Goal: Task Accomplishment & Management: Use online tool/utility

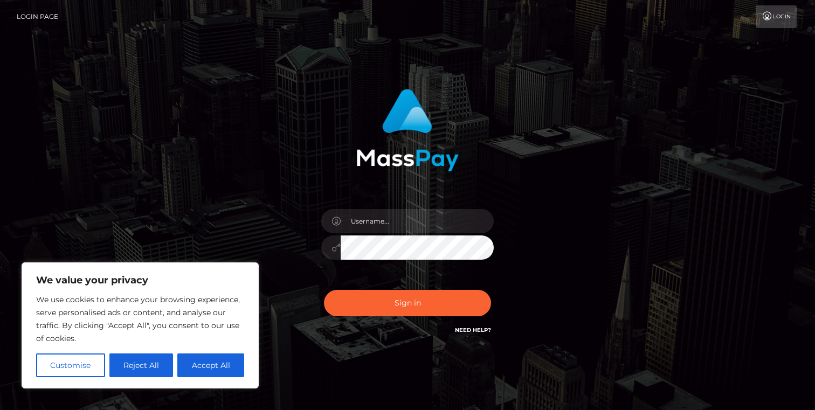
type input "Tim Humangit"
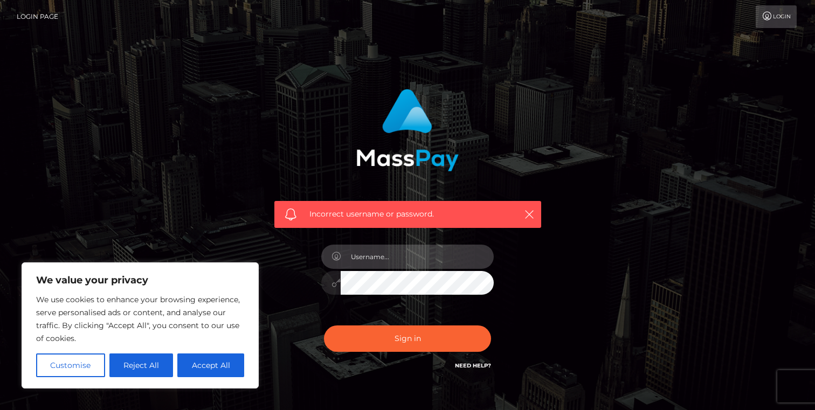
click at [403, 251] on input "text" at bounding box center [417, 257] width 153 height 24
type input "tim.Humangit"
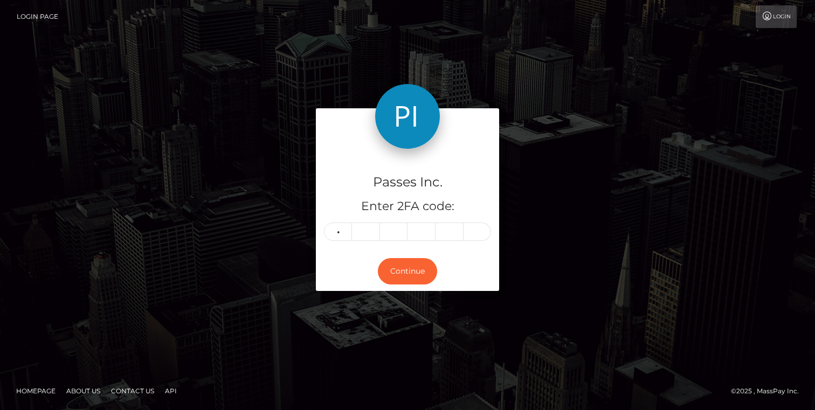
type input "5"
type input "4"
type input "0"
type input "2"
type input "4"
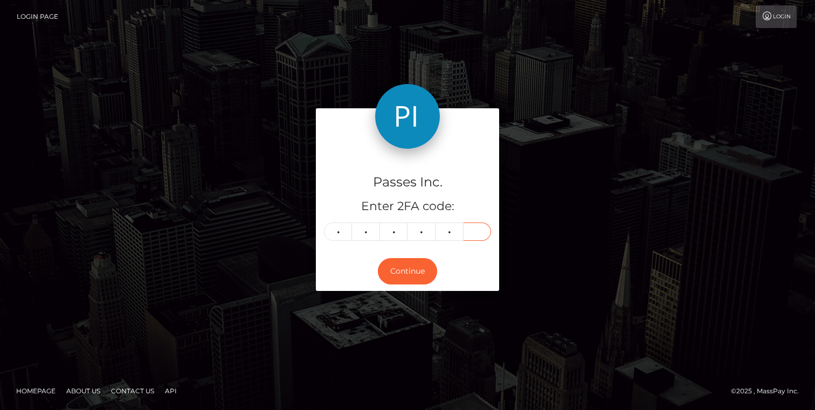
type input "3"
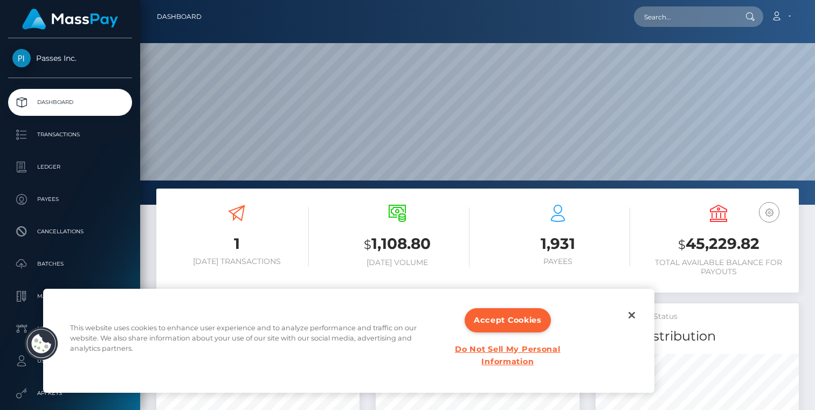
scroll to position [191, 203]
click at [643, 316] on button "Close" at bounding box center [632, 315] width 24 height 24
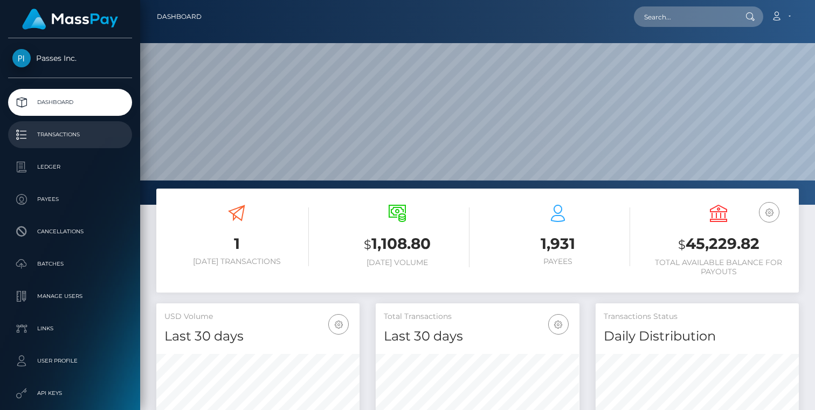
click at [40, 136] on p "Transactions" at bounding box center [69, 135] width 115 height 16
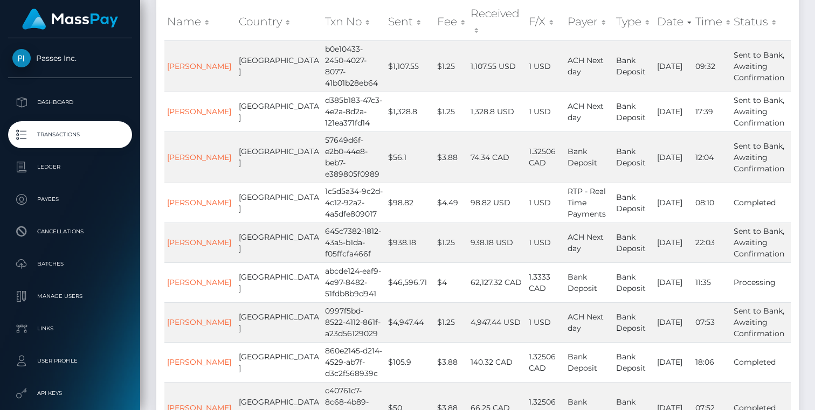
scroll to position [160, 0]
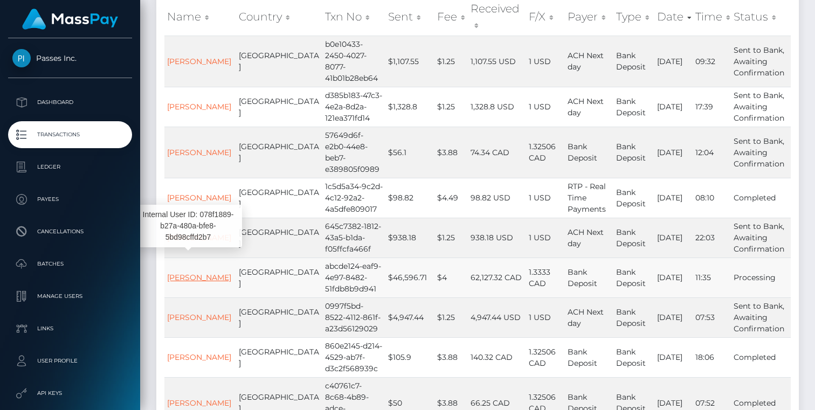
click at [187, 273] on link "[PERSON_NAME]" at bounding box center [199, 278] width 64 height 10
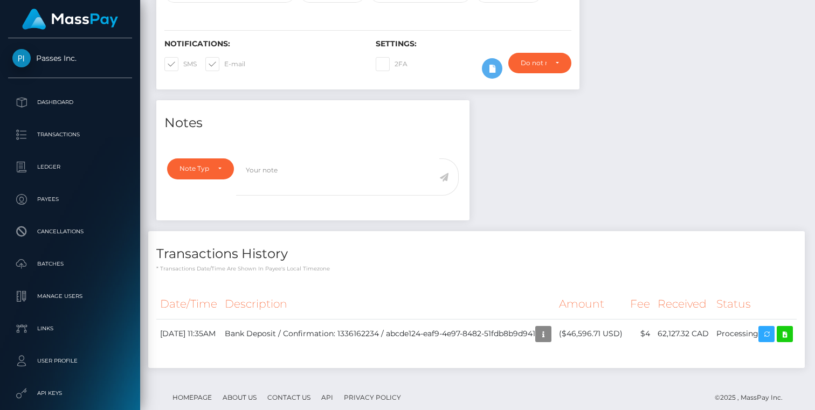
scroll to position [308, 0]
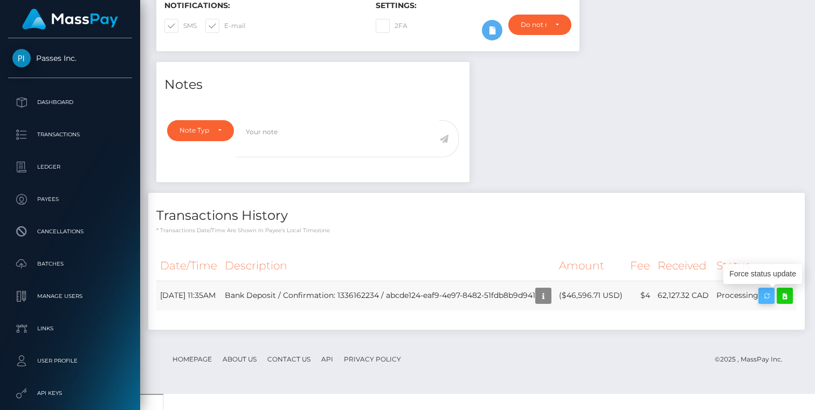
click at [775, 303] on button "button" at bounding box center [766, 296] width 16 height 16
click at [768, 299] on icon "button" at bounding box center [766, 295] width 13 height 13
click at [771, 293] on icon "button" at bounding box center [766, 295] width 13 height 13
click at [778, 303] on icon at bounding box center [784, 295] width 13 height 13
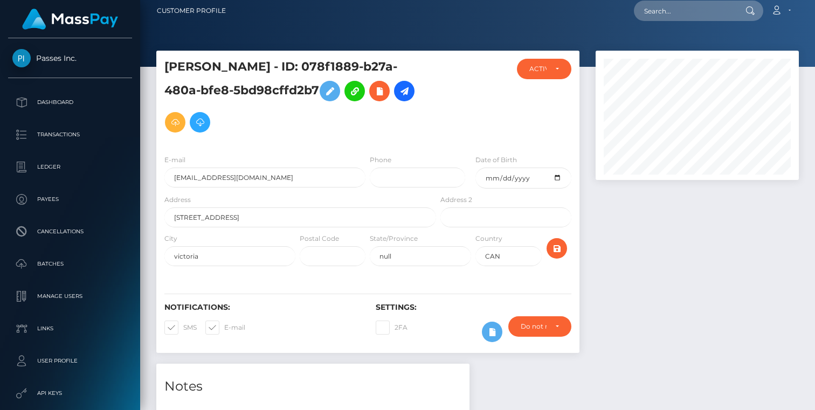
scroll to position [0, 0]
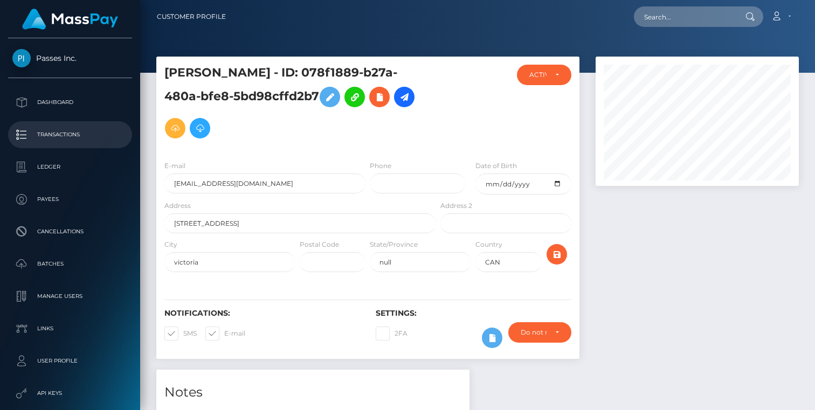
click at [80, 126] on link "Transactions" at bounding box center [70, 134] width 124 height 27
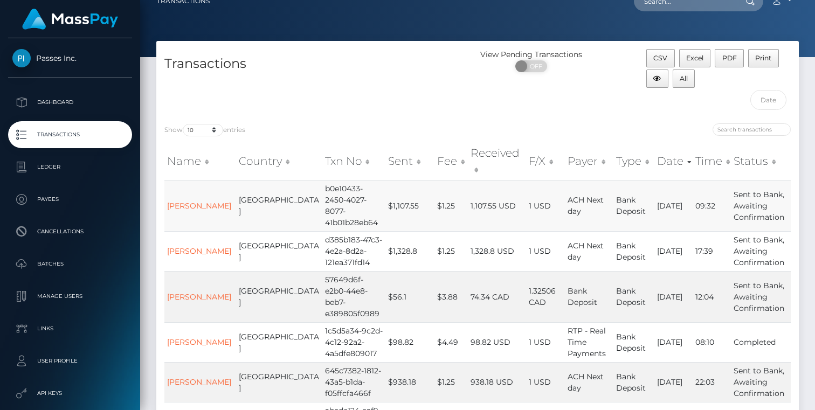
scroll to position [15, 0]
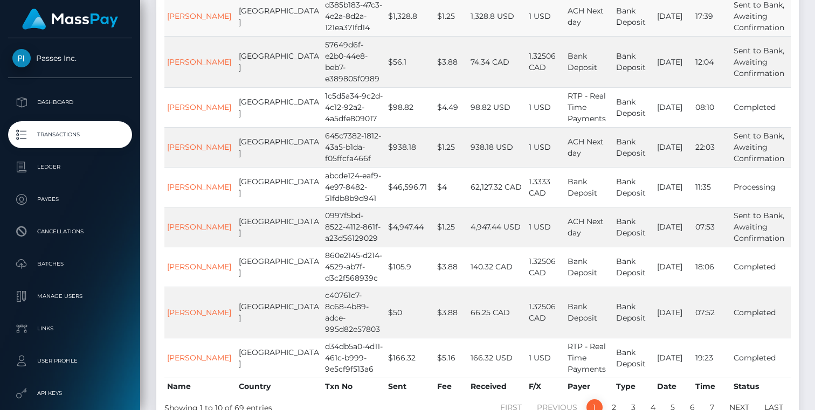
scroll to position [247, 0]
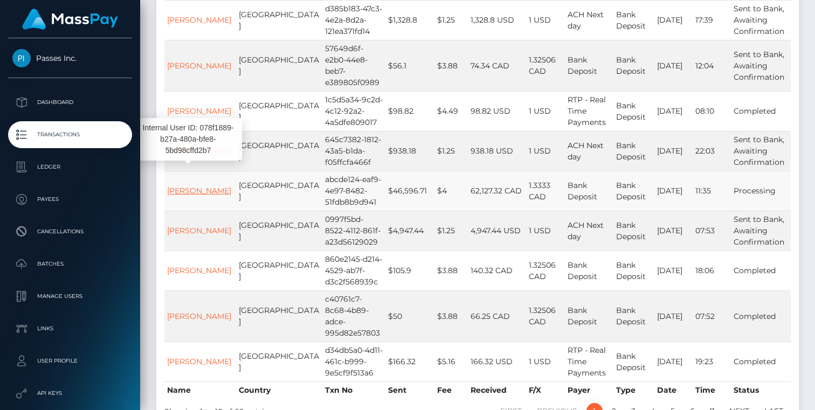
click at [182, 186] on link "[PERSON_NAME]" at bounding box center [199, 191] width 64 height 10
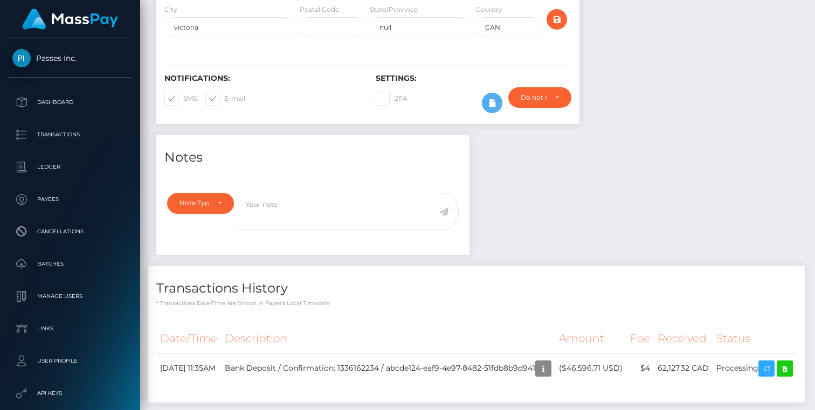
scroll to position [308, 0]
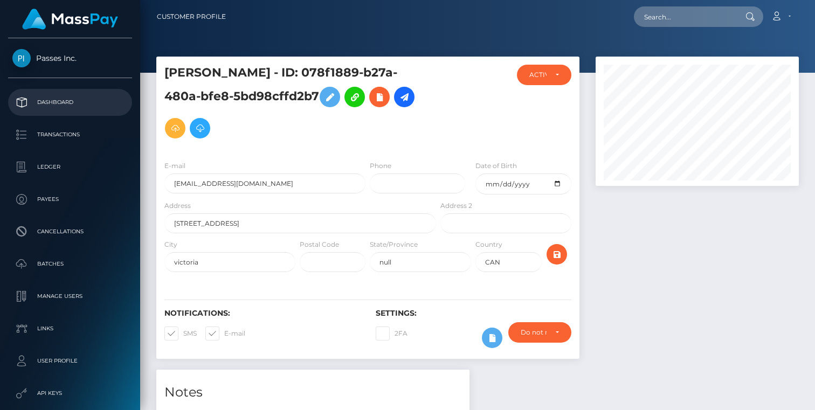
scroll to position [129, 203]
click at [52, 106] on p "Dashboard" at bounding box center [69, 102] width 115 height 16
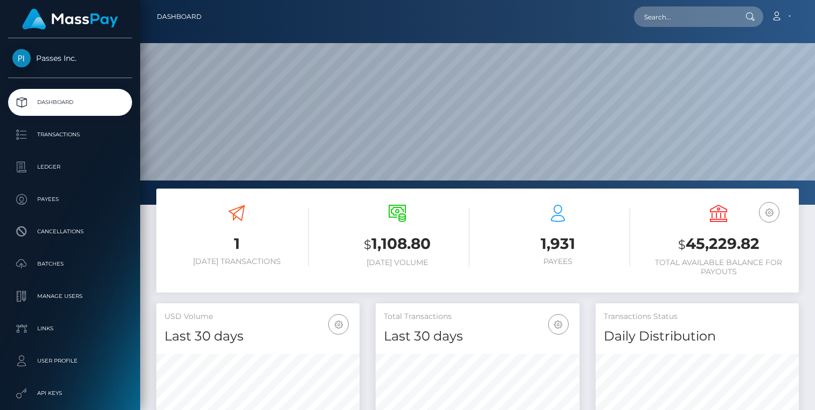
scroll to position [191, 203]
click at [52, 126] on link "Transactions" at bounding box center [70, 134] width 124 height 27
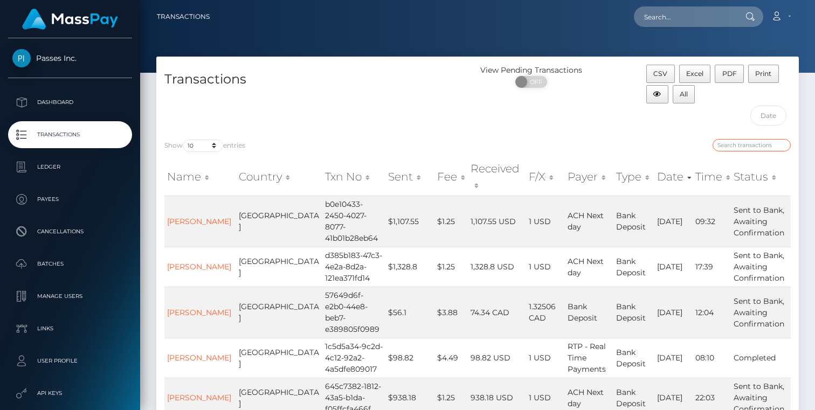
click at [739, 144] on input "search" at bounding box center [752, 145] width 78 height 12
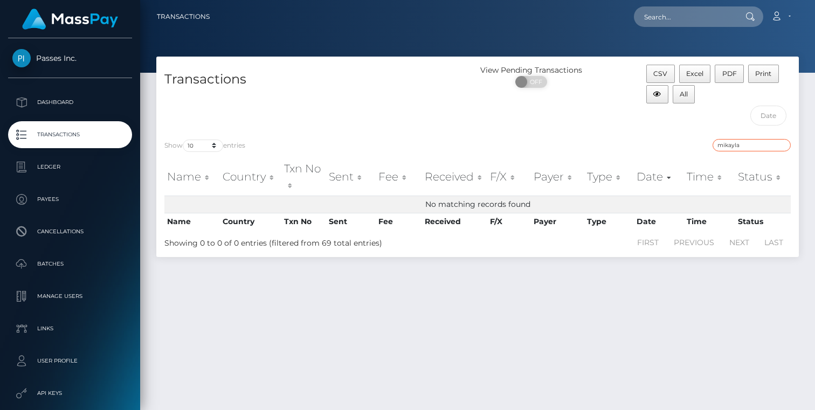
type input "mikayla"
click at [596, 142] on div "mikayla" at bounding box center [638, 146] width 305 height 15
click at [745, 146] on input "mikayla" at bounding box center [752, 145] width 78 height 12
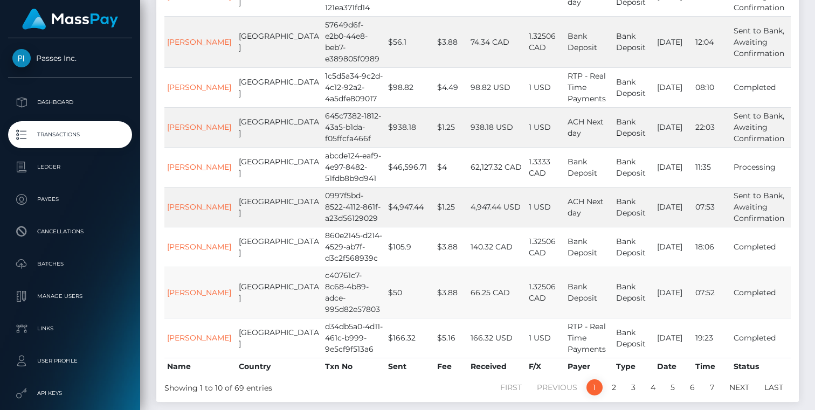
scroll to position [310, 0]
